Goal: Transaction & Acquisition: Subscribe to service/newsletter

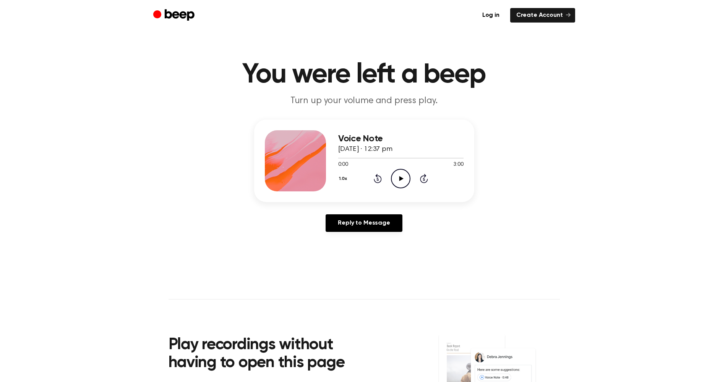
click at [403, 182] on icon "Play Audio" at bounding box center [401, 179] width 20 height 20
drag, startPoint x: 309, startPoint y: 158, endPoint x: 151, endPoint y: 160, distance: 157.9
click at [146, 165] on div "Voice Note [DATE] · 12:37 pm 1:45 3:00 Your browser does not support the [objec…" at bounding box center [364, 179] width 710 height 119
click at [554, 157] on div "Voice Note 11 August 2025 · 12:37 pm 2:05 3:00 Your browser does not support th…" at bounding box center [364, 179] width 710 height 119
click at [529, 204] on div "Voice Note 11 August 2025 · 12:37 pm 2:50 3:00 Your browser does not support th…" at bounding box center [364, 179] width 710 height 119
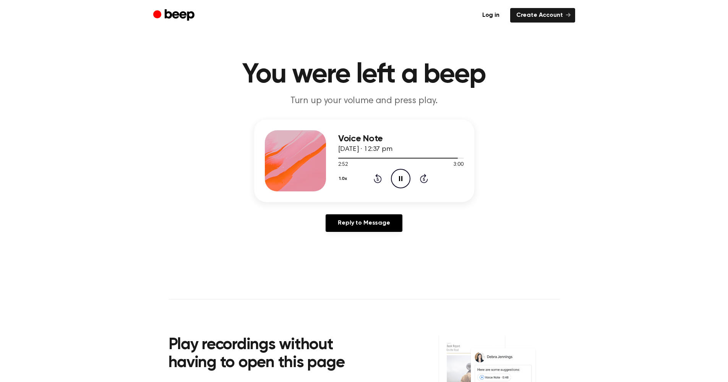
click at [577, 224] on div "Voice Note 11 August 2025 · 12:37 pm 2:52 3:00 Your browser does not support th…" at bounding box center [364, 179] width 710 height 119
click at [398, 179] on icon "Play Audio" at bounding box center [401, 179] width 20 height 20
click at [408, 179] on icon "Play Audio" at bounding box center [401, 179] width 20 height 20
drag, startPoint x: 340, startPoint y: 158, endPoint x: 438, endPoint y: 169, distance: 99.3
click at [439, 169] on div "Voice Note 11 August 2025 · 12:37 pm 0:00 3:00 Your browser does not support th…" at bounding box center [400, 160] width 125 height 61
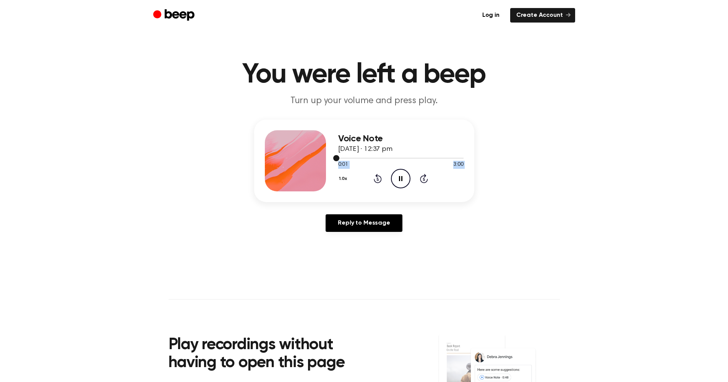
click at [446, 157] on div at bounding box center [400, 158] width 125 height 6
drag, startPoint x: 336, startPoint y: 158, endPoint x: 419, endPoint y: 166, distance: 83.3
click at [419, 166] on div "0:00 3:00 Your browser does not support the [object Object] element." at bounding box center [400, 162] width 125 height 14
click at [426, 180] on icon "Skip 5 seconds" at bounding box center [424, 179] width 8 height 10
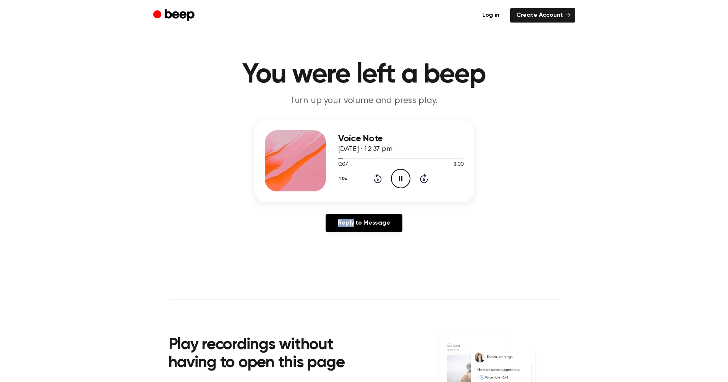
click at [426, 180] on icon "Skip 5 seconds" at bounding box center [424, 179] width 8 height 10
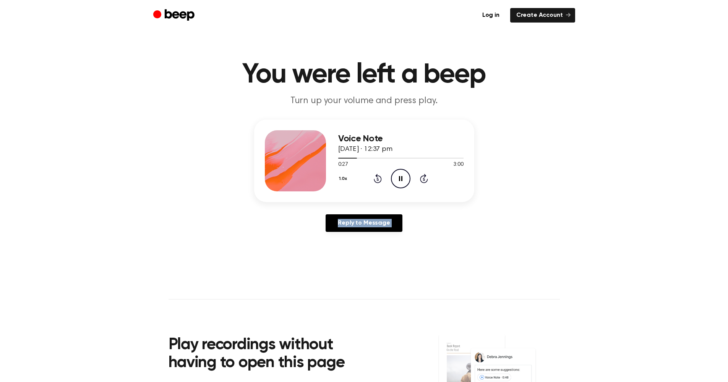
click at [426, 180] on icon "Skip 5 seconds" at bounding box center [424, 179] width 8 height 10
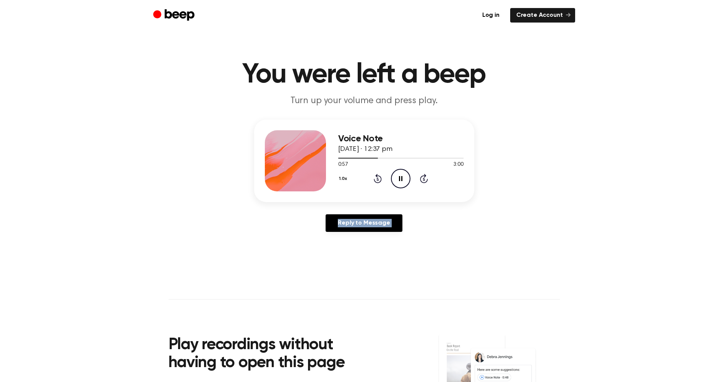
click at [426, 180] on icon "Skip 5 seconds" at bounding box center [424, 179] width 8 height 10
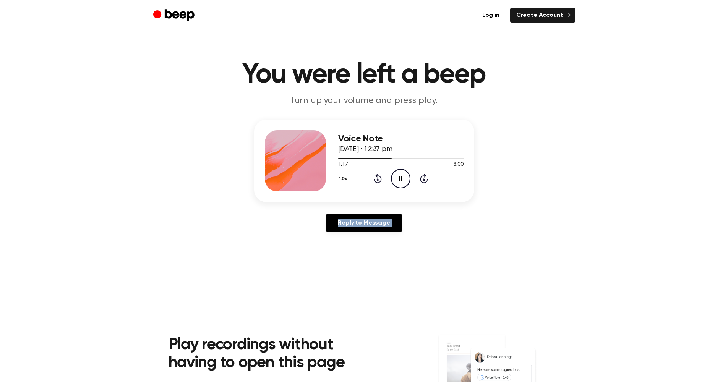
click at [426, 180] on icon "Skip 5 seconds" at bounding box center [424, 179] width 8 height 10
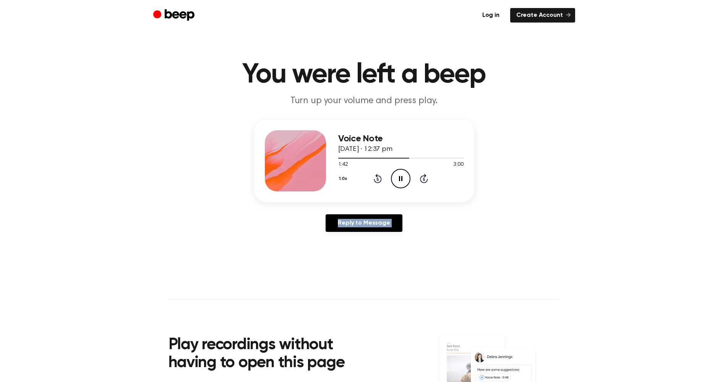
click at [426, 180] on icon "Skip 5 seconds" at bounding box center [424, 179] width 8 height 10
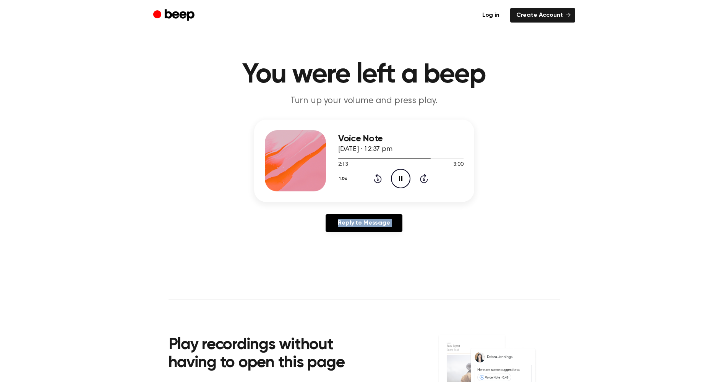
click at [426, 180] on icon "Skip 5 seconds" at bounding box center [424, 179] width 8 height 10
click at [538, 184] on div "Voice Note 11 August 2025 · 12:37 pm 2:18 3:00 Your browser does not support th…" at bounding box center [364, 179] width 710 height 119
click at [429, 180] on div "1.0x Rewind 5 seconds Pause Audio Skip 5 seconds" at bounding box center [400, 179] width 125 height 20
click at [424, 179] on icon at bounding box center [424, 179] width 2 height 3
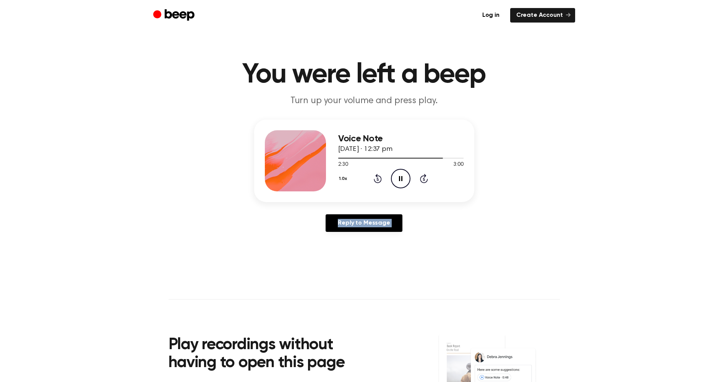
click at [424, 179] on icon at bounding box center [424, 179] width 2 height 3
click at [515, 178] on div "Voice Note 11 August 2025 · 12:37 pm 2:46 3:00 Your browser does not support th…" at bounding box center [364, 179] width 710 height 119
click at [400, 176] on icon "Play Audio" at bounding box center [401, 179] width 20 height 20
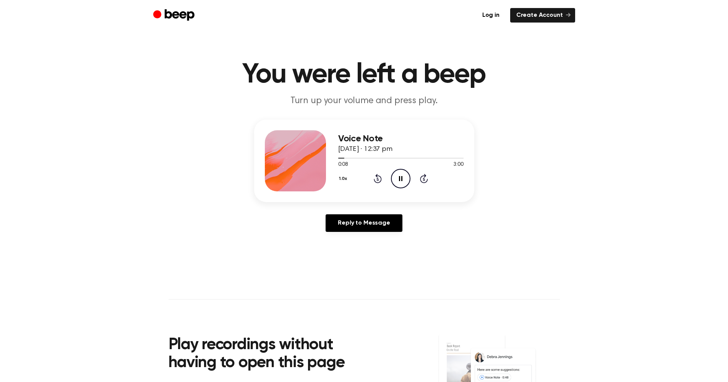
click at [406, 180] on icon "Pause Audio" at bounding box center [401, 179] width 20 height 20
click at [541, 13] on link "Create Account" at bounding box center [542, 15] width 65 height 15
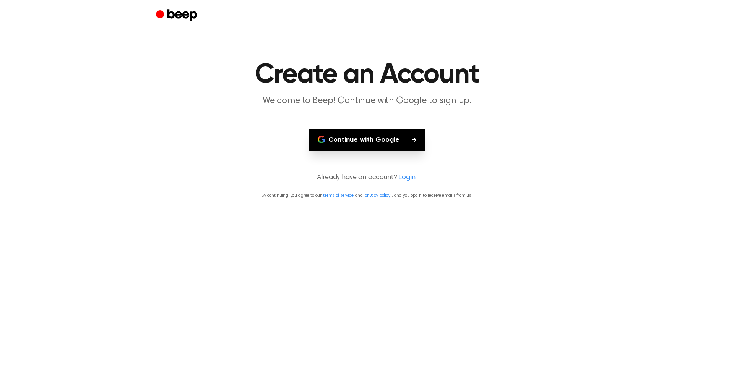
click at [368, 132] on button "Continue with Google" at bounding box center [367, 140] width 117 height 23
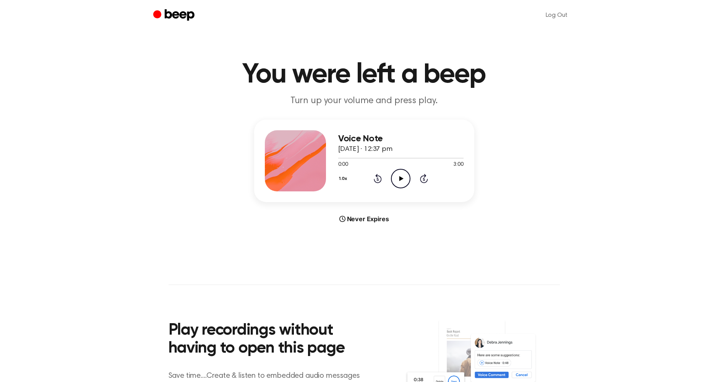
click at [400, 176] on icon "Play Audio" at bounding box center [401, 179] width 20 height 20
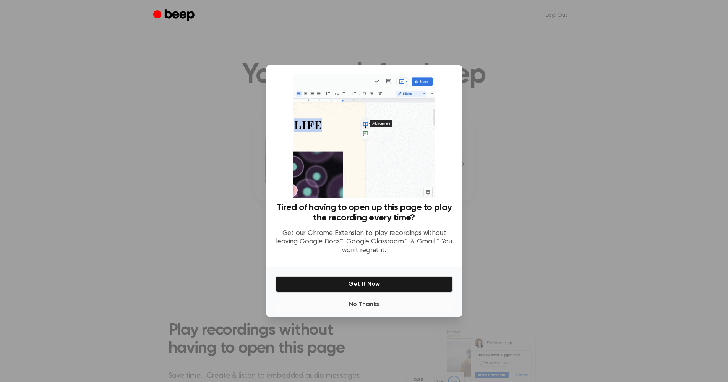
click at [367, 304] on button "No Thanks" at bounding box center [364, 304] width 177 height 15
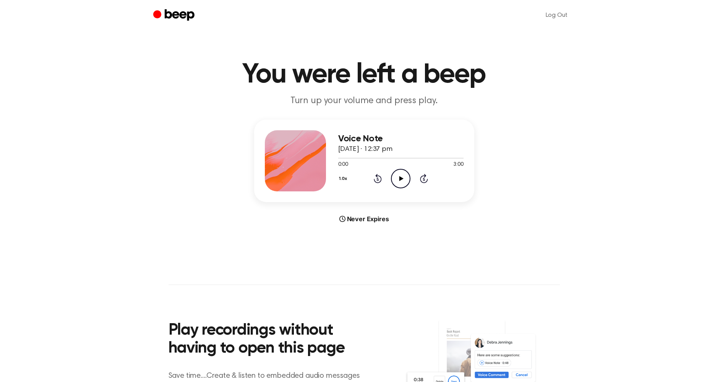
click at [401, 180] on icon at bounding box center [402, 178] width 4 height 5
